Goal: Check status: Check status

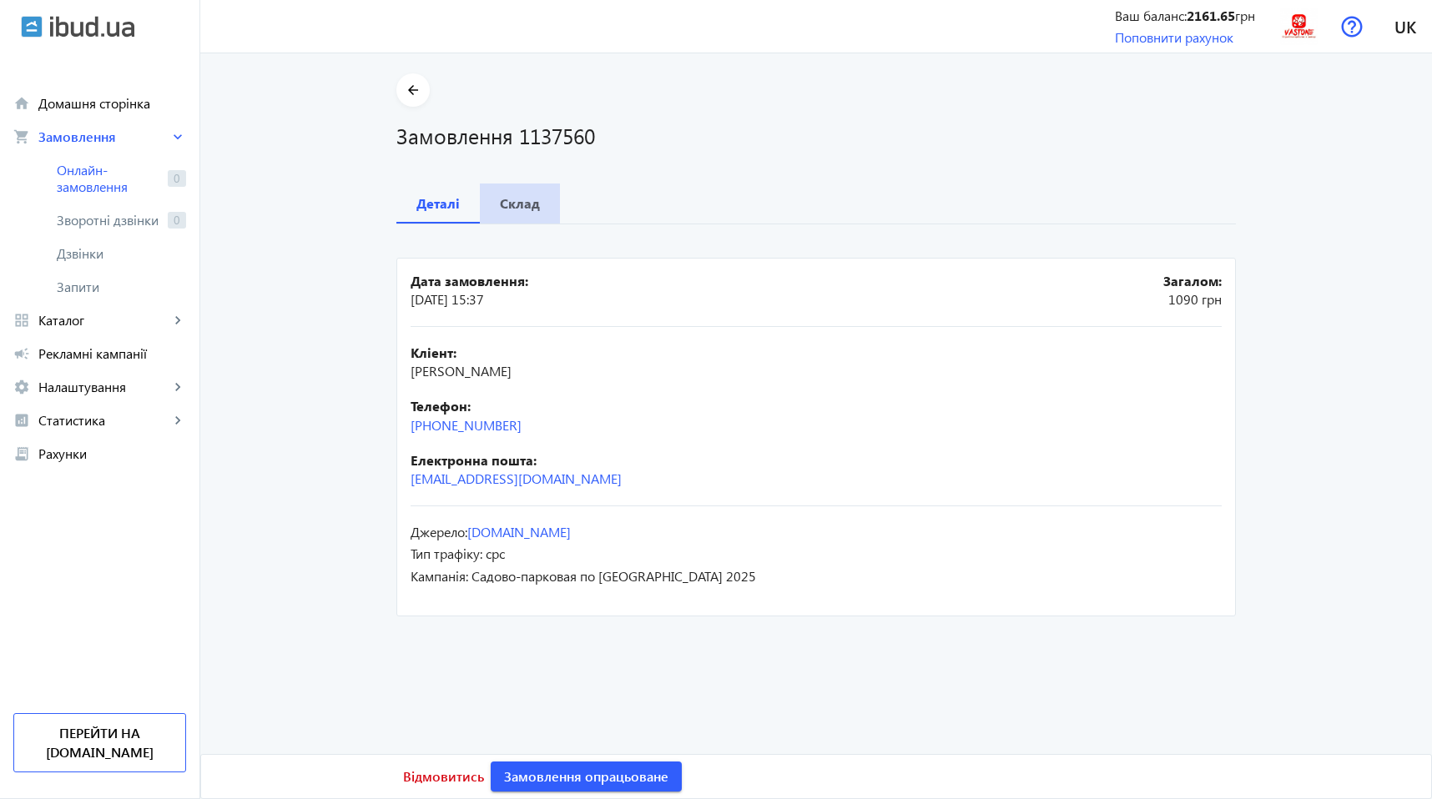
click at [518, 204] on b "Склад" at bounding box center [520, 203] width 40 height 13
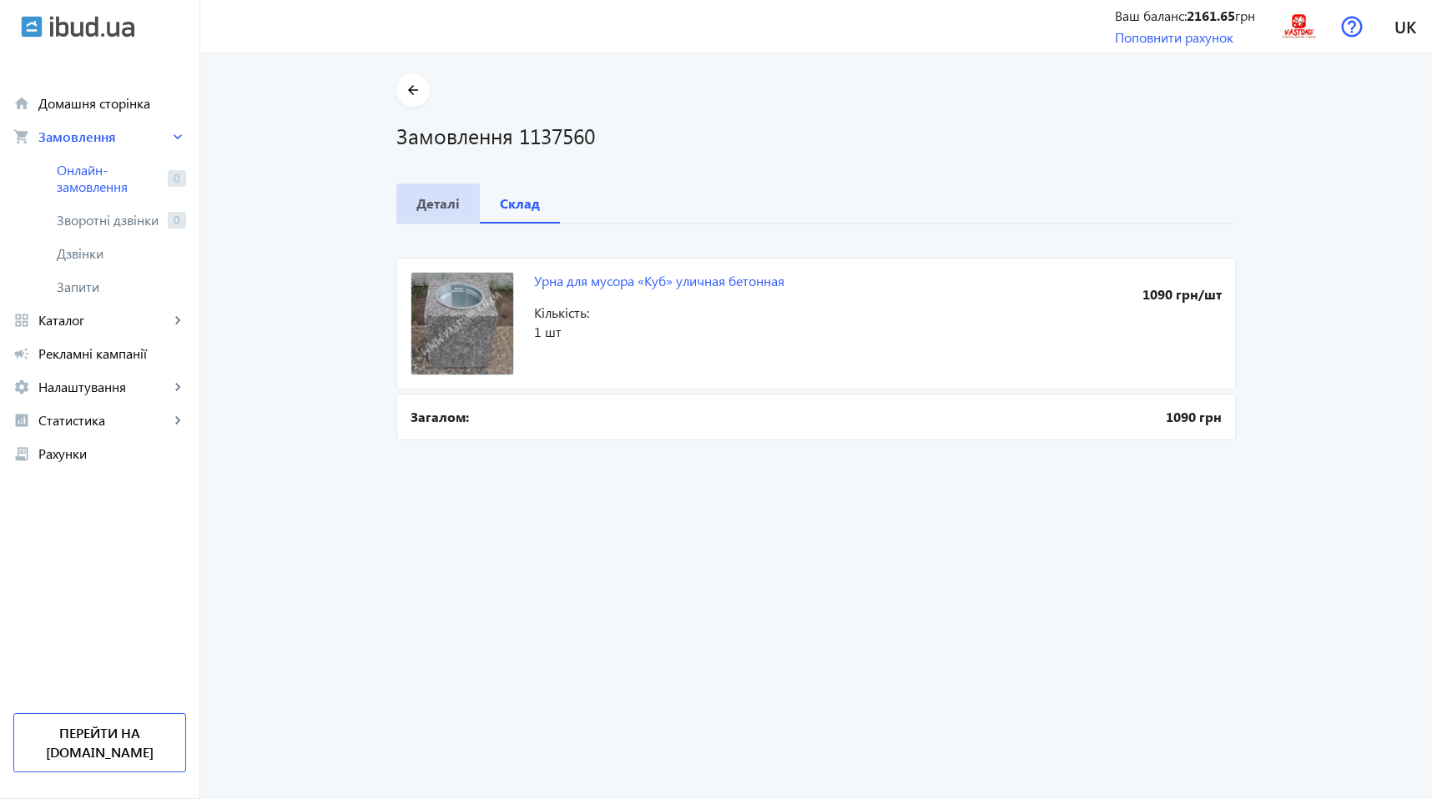
click at [440, 207] on b "Деталі" at bounding box center [437, 203] width 43 height 13
